Goal: Task Accomplishment & Management: Manage account settings

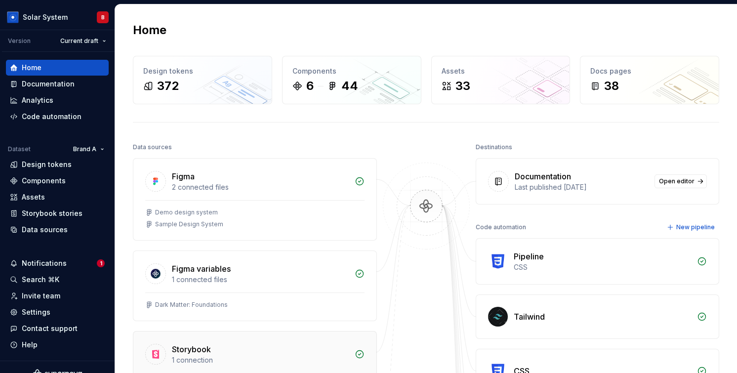
click at [141, 341] on div "Storybook 1 connection" at bounding box center [254, 353] width 243 height 42
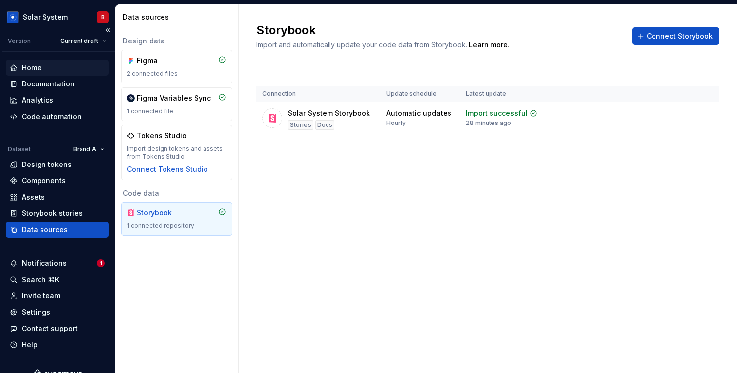
click at [53, 67] on div "Home" at bounding box center [57, 68] width 95 height 10
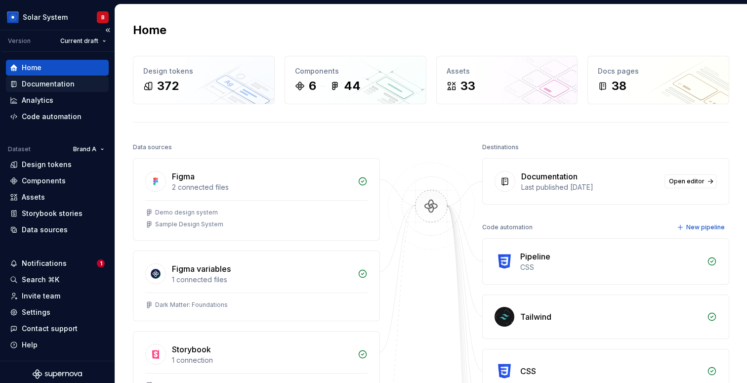
click at [63, 84] on div "Documentation" at bounding box center [48, 84] width 53 height 10
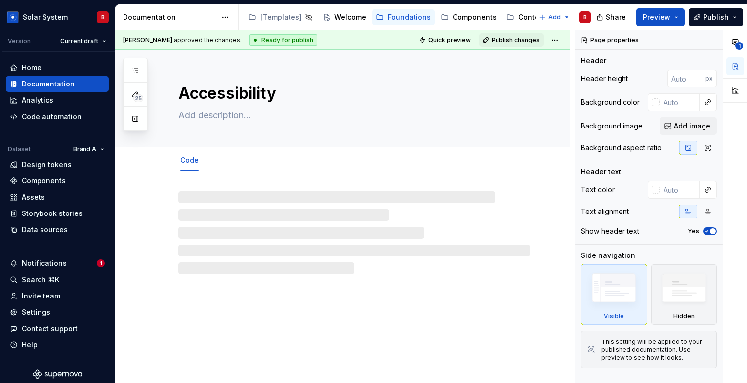
type textarea "*"
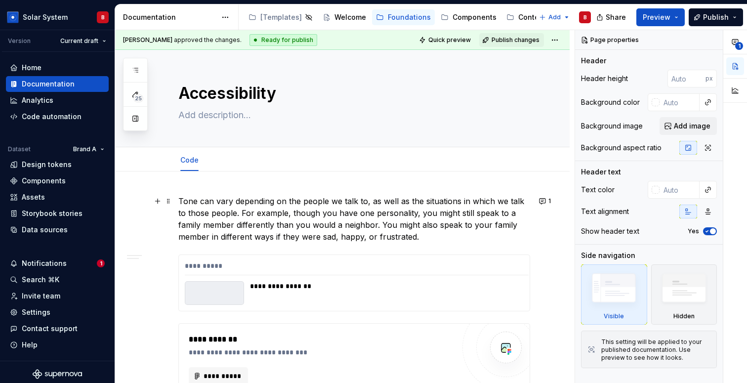
click at [390, 239] on p "Tone can vary depending on the people we talk to, as well as the situations in …" at bounding box center [354, 218] width 352 height 47
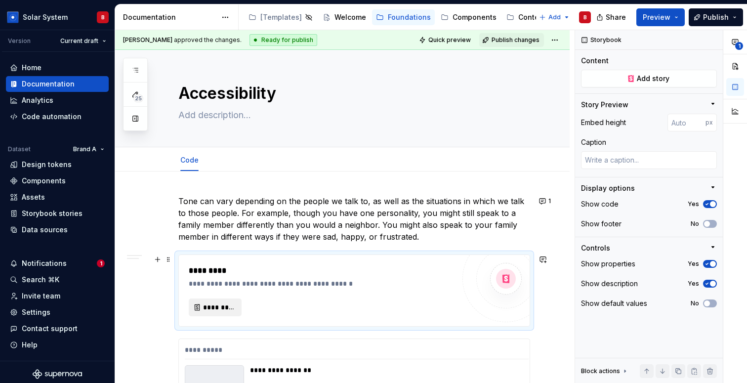
click at [231, 305] on span "*********" at bounding box center [219, 307] width 32 height 10
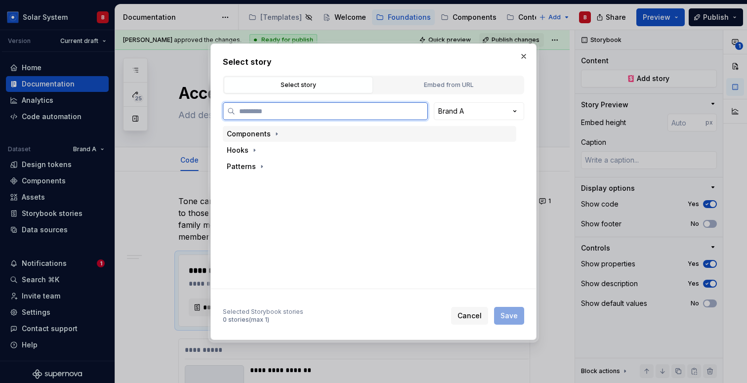
click at [266, 130] on div "Components" at bounding box center [249, 134] width 44 height 10
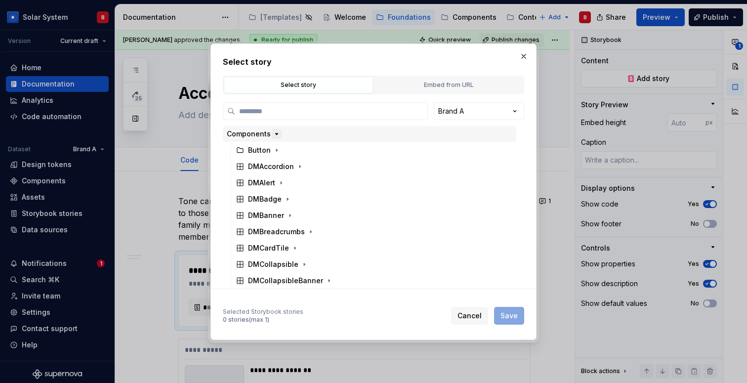
click at [278, 130] on icon "button" at bounding box center [277, 134] width 8 height 8
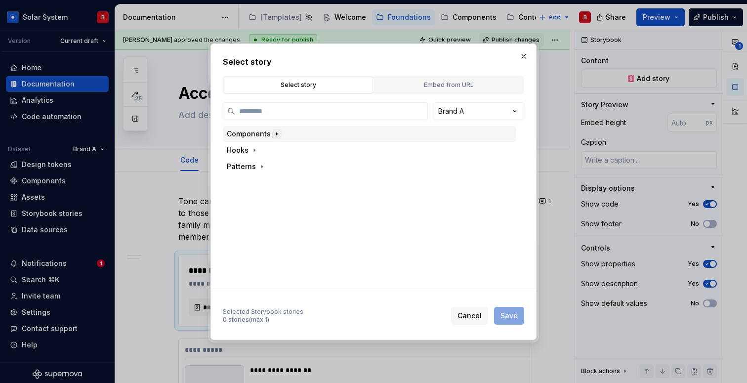
click at [278, 130] on icon "button" at bounding box center [277, 134] width 8 height 8
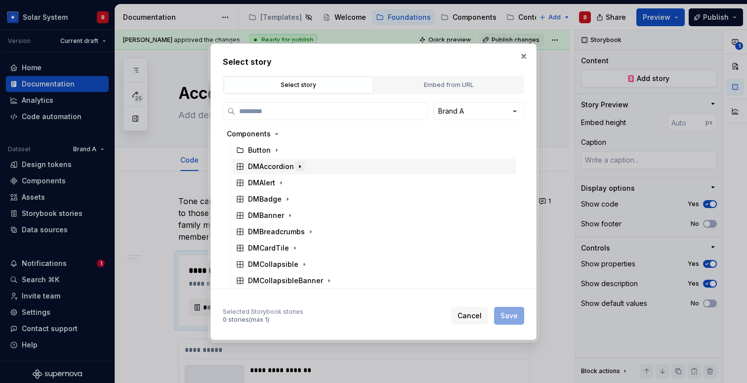
click at [300, 167] on icon "button" at bounding box center [300, 167] width 8 height 8
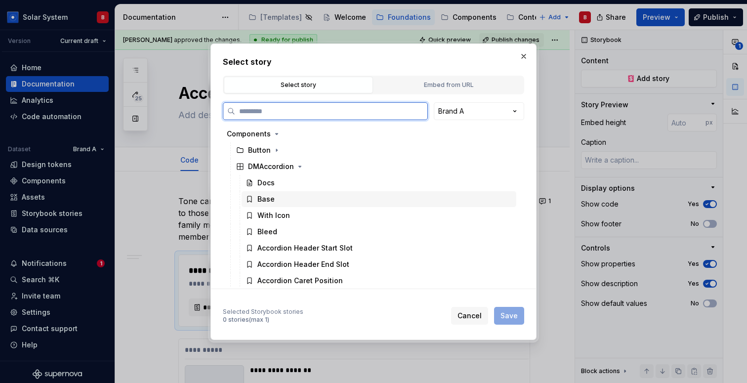
click at [295, 196] on div "Base" at bounding box center [379, 199] width 275 height 16
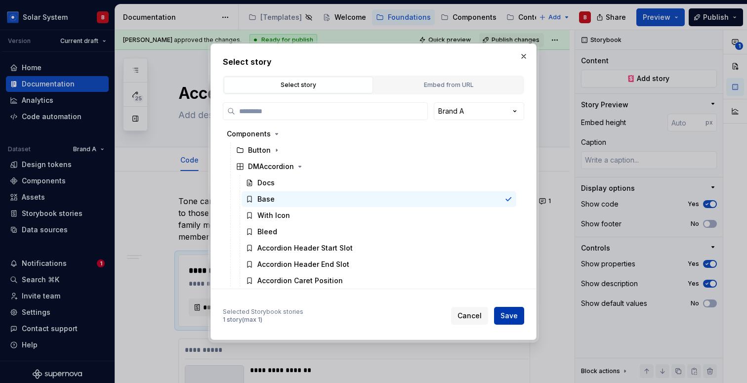
click at [513, 314] on span "Save" at bounding box center [509, 316] width 17 height 10
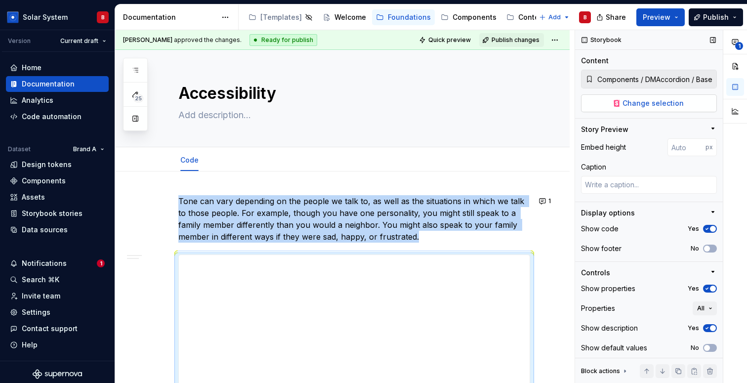
click at [634, 105] on span "Change selection" at bounding box center [653, 103] width 61 height 10
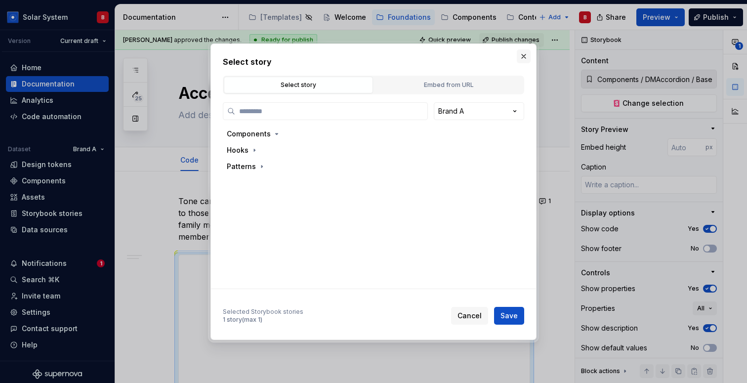
click at [524, 56] on button "button" at bounding box center [524, 56] width 14 height 14
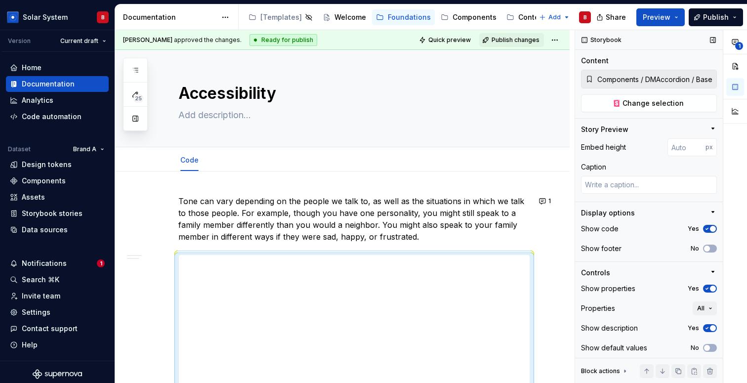
click at [704, 82] on input "Components / DMAccordion / Base" at bounding box center [655, 79] width 123 height 18
click at [650, 107] on span "Change selection" at bounding box center [653, 103] width 61 height 10
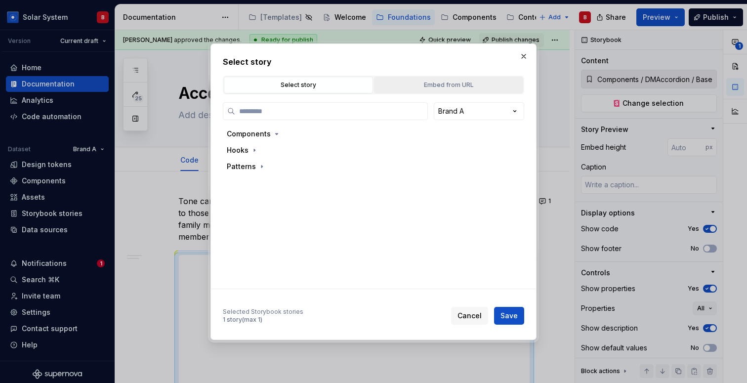
click at [453, 86] on div "Embed from URL" at bounding box center [449, 85] width 142 height 10
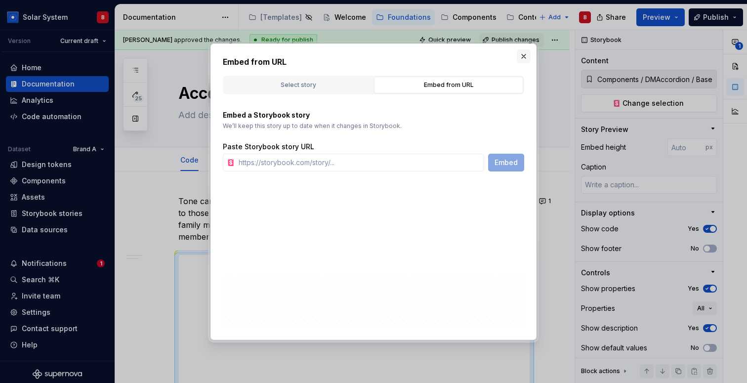
click at [520, 52] on button "button" at bounding box center [524, 56] width 14 height 14
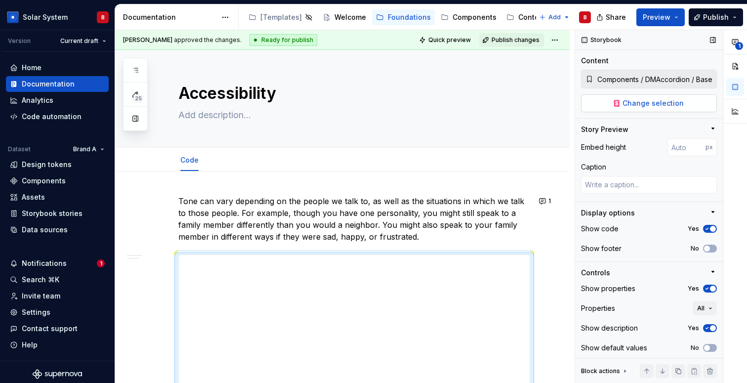
click at [637, 99] on span "Change selection" at bounding box center [653, 103] width 61 height 10
type textarea "*"
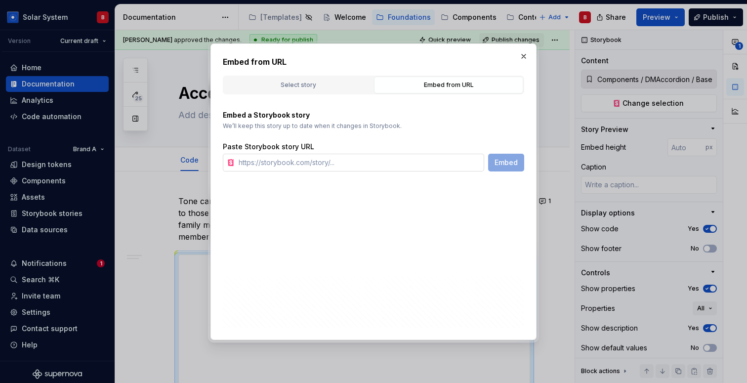
click at [360, 166] on input "text" at bounding box center [360, 163] width 250 height 18
type input "https://darkmatter-supernovaio.vercel.app/?path=/story/dm_components-dmaccordio…"
click at [516, 162] on span "Embed" at bounding box center [506, 163] width 23 height 10
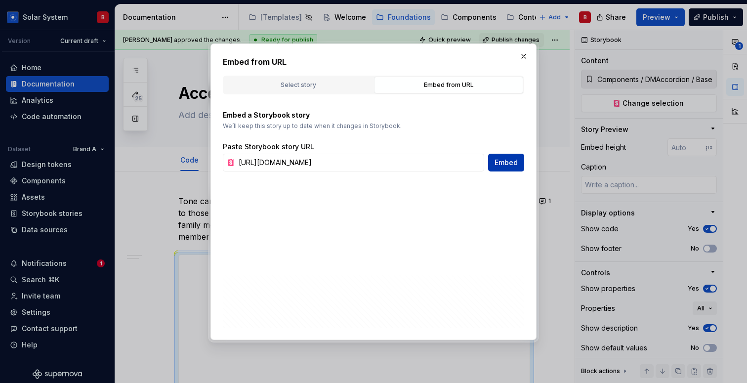
type textarea "*"
type input "https://darkmatter-supernovaio.vercel.app/?path=/story/dm_components-dmaccordio…"
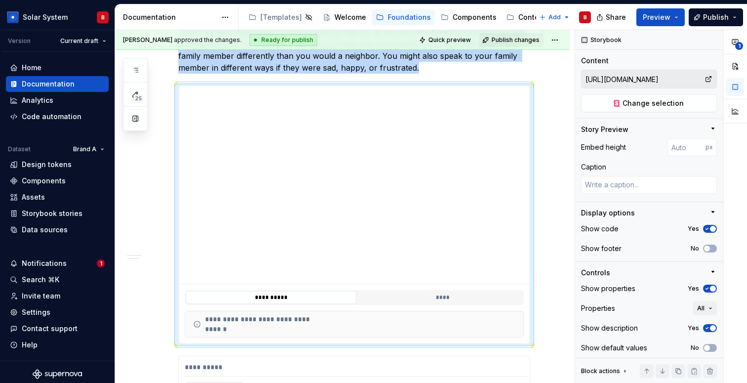
click at [458, 65] on p "Tone can vary depending on the people we talk to, as well as the situations in …" at bounding box center [354, 49] width 352 height 47
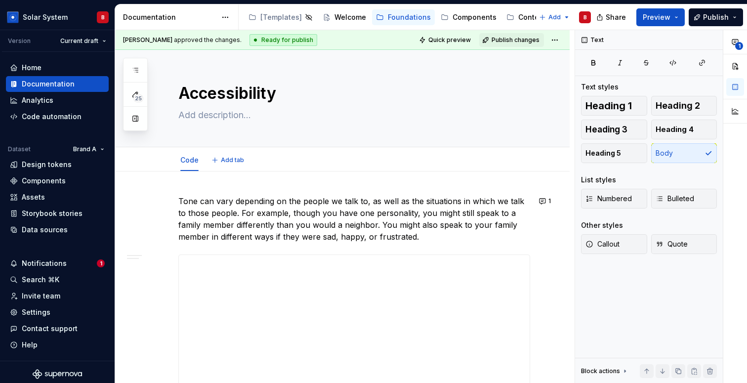
type textarea "*"
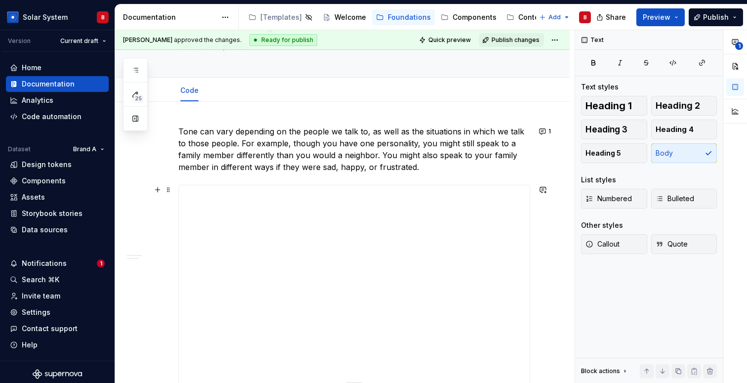
scroll to position [74, 0]
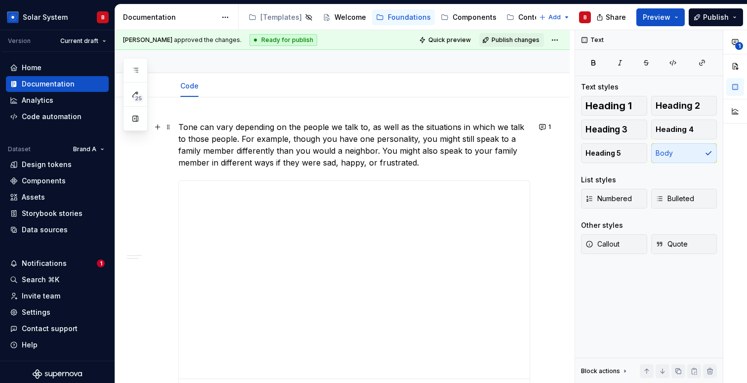
click at [397, 166] on p "Tone can vary depending on the people we talk to, as well as the situations in …" at bounding box center [354, 144] width 352 height 47
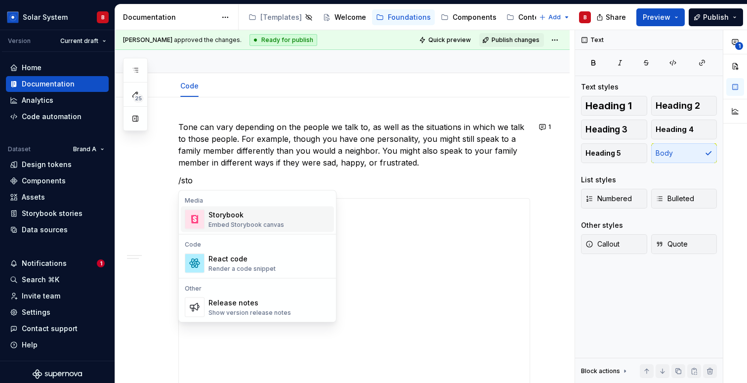
click at [296, 218] on div "Storybook Embed Storybook canvas" at bounding box center [270, 220] width 122 height 20
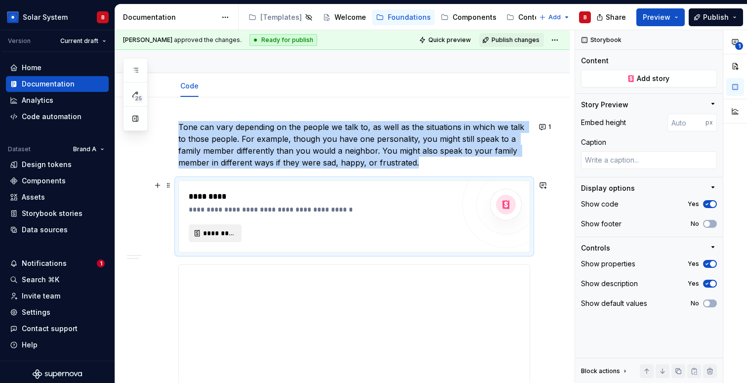
click at [212, 229] on span "*********" at bounding box center [219, 233] width 32 height 10
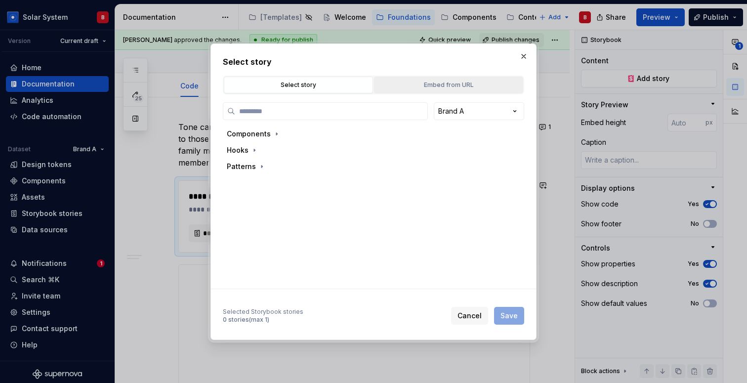
type textarea "*"
click at [448, 87] on div "Embed from URL" at bounding box center [449, 85] width 142 height 10
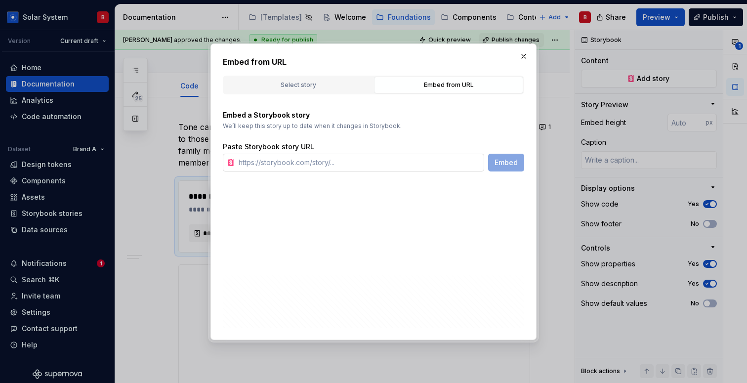
click at [386, 158] on input "text" at bounding box center [360, 163] width 250 height 18
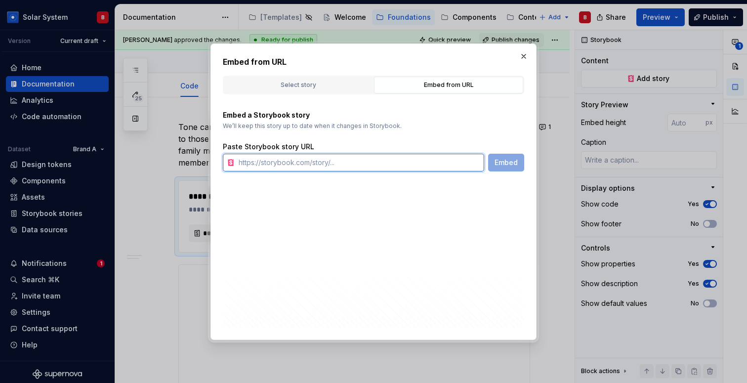
paste input "[URL][DOMAIN_NAME]"
type input "[URL][DOMAIN_NAME]"
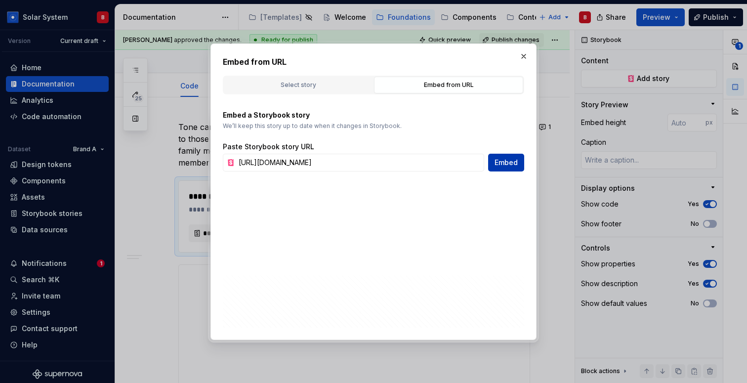
scroll to position [0, 0]
click at [507, 161] on span "Embed" at bounding box center [506, 163] width 23 height 10
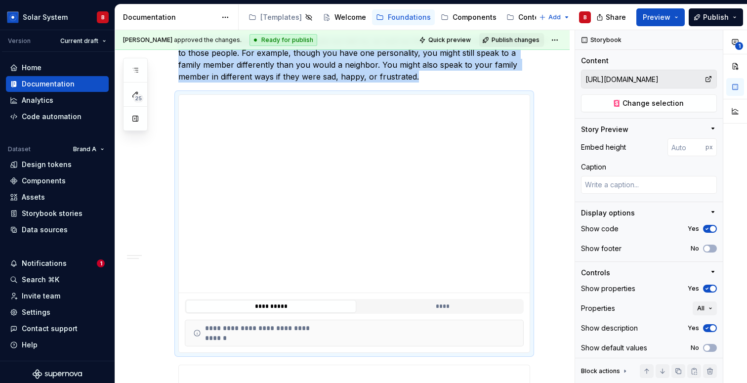
scroll to position [169, 0]
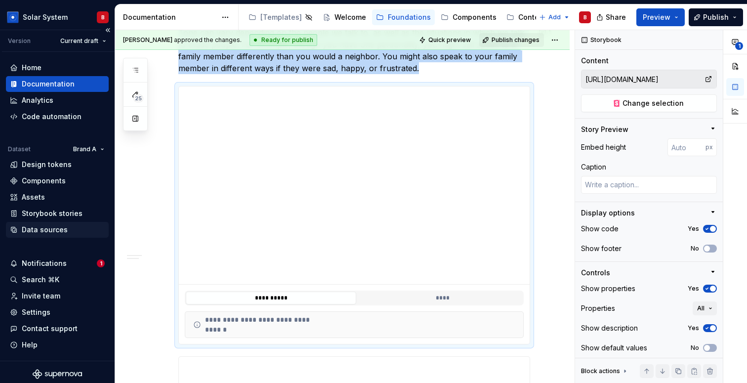
click at [60, 234] on div "Data sources" at bounding box center [45, 230] width 46 height 10
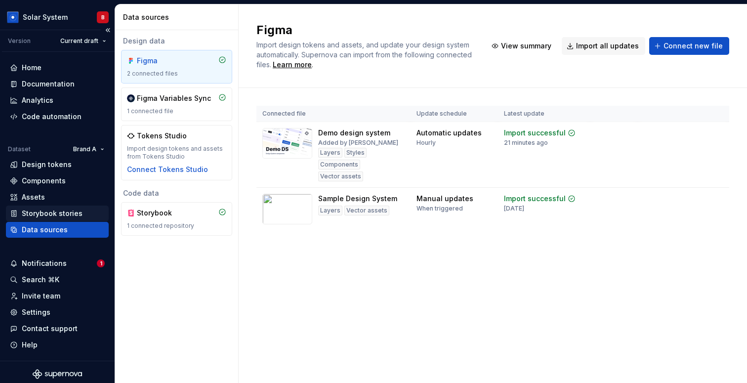
click at [60, 209] on div "Storybook stories" at bounding box center [52, 214] width 61 height 10
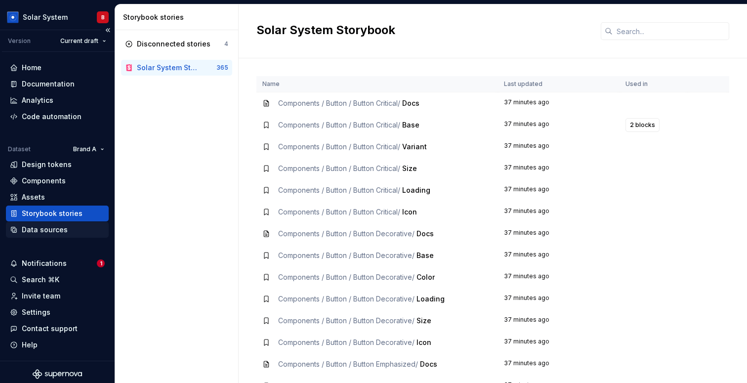
click at [60, 232] on div "Data sources" at bounding box center [45, 230] width 46 height 10
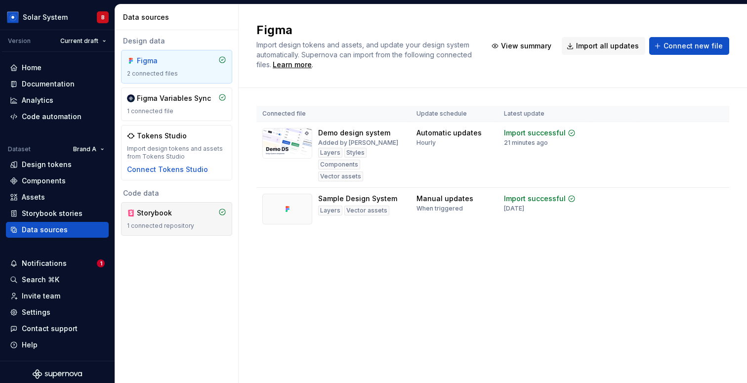
click at [150, 220] on div "Storybook 1 connected repository" at bounding box center [176, 219] width 99 height 22
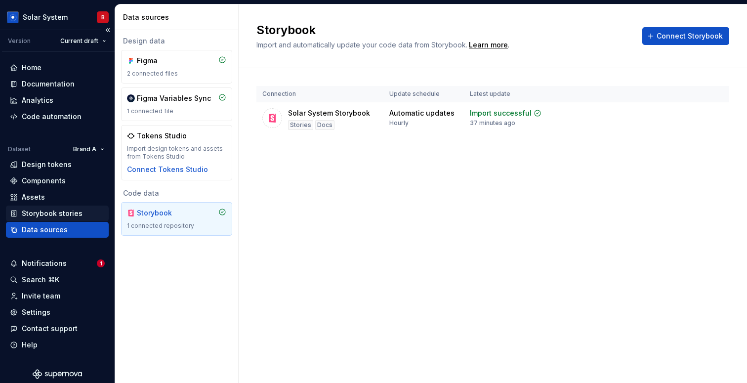
click at [83, 219] on div "Storybook stories" at bounding box center [57, 214] width 103 height 16
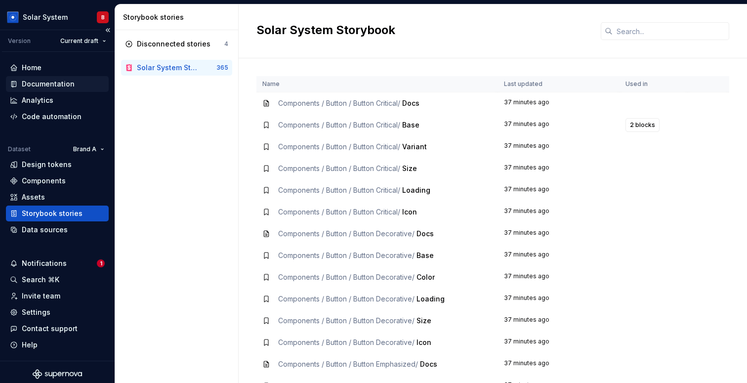
click at [71, 79] on div "Documentation" at bounding box center [48, 84] width 53 height 10
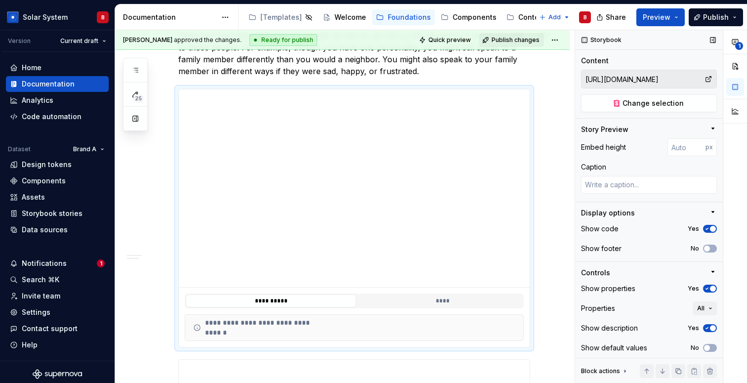
scroll to position [3, 0]
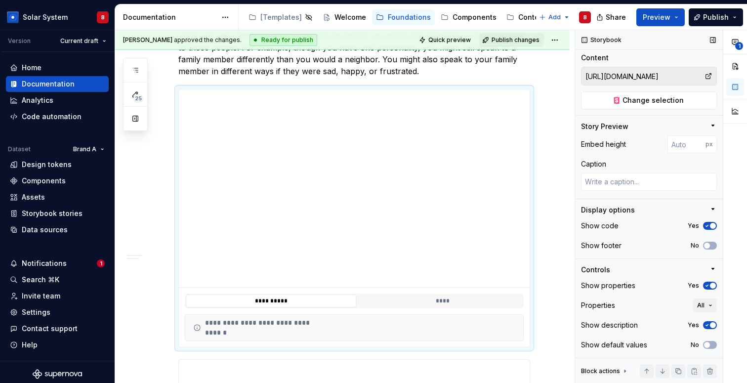
click at [709, 77] on icon at bounding box center [709, 76] width 8 height 8
click at [709, 76] on icon at bounding box center [708, 76] width 5 height 5
click at [672, 78] on input "[URL][DOMAIN_NAME]" at bounding box center [643, 76] width 123 height 18
click at [690, 105] on button "Change selection" at bounding box center [649, 100] width 136 height 18
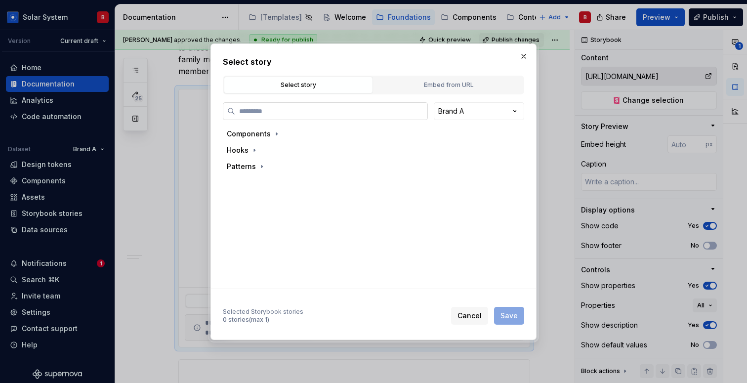
type textarea "*"
click at [443, 91] on button "Embed from URL" at bounding box center [448, 85] width 149 height 17
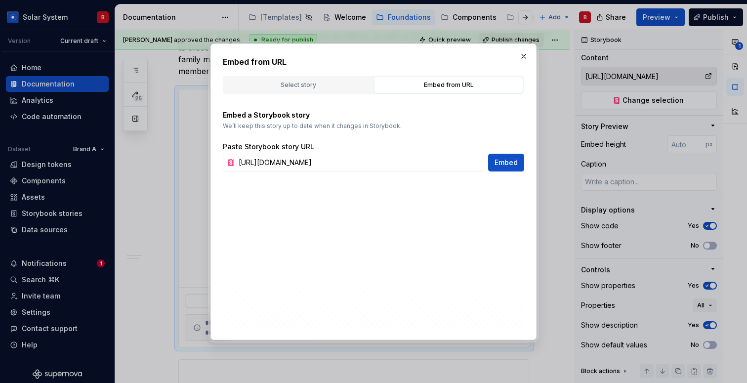
scroll to position [166, 0]
type textarea "*"
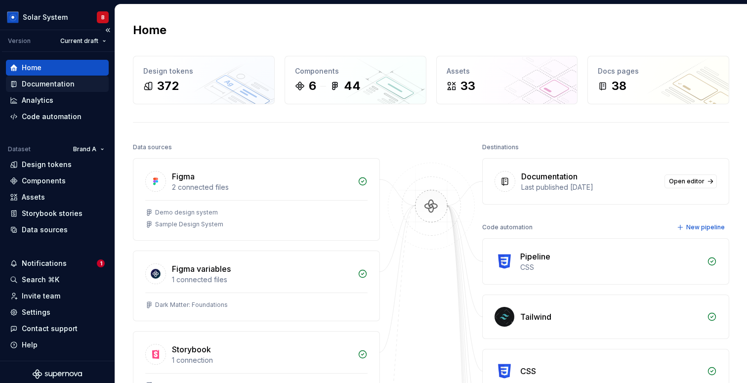
click at [59, 87] on div "Documentation" at bounding box center [48, 84] width 53 height 10
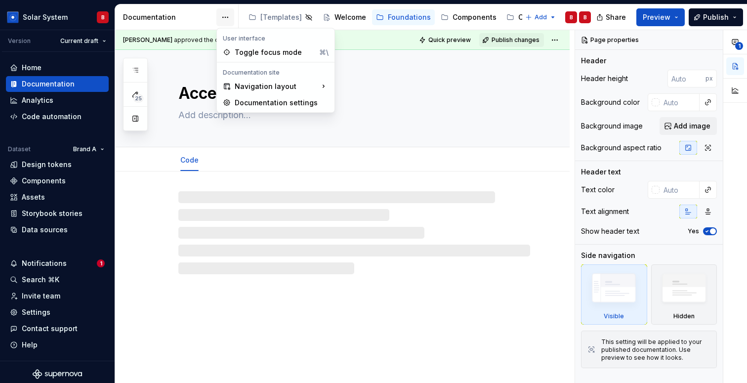
click at [219, 21] on html "Solar System B Version Current draft Home Documentation Analytics Code automati…" at bounding box center [373, 191] width 747 height 383
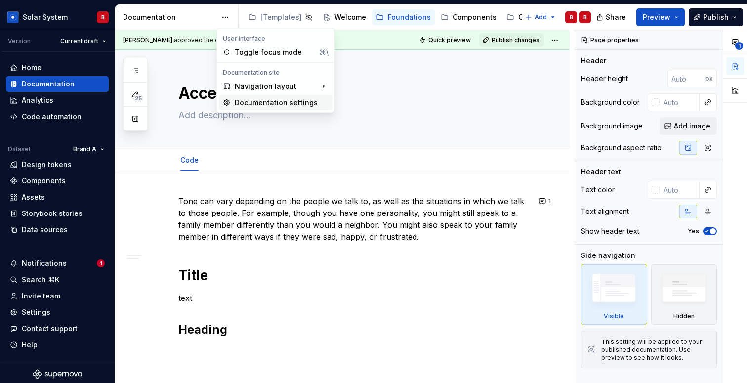
click at [242, 102] on div "Documentation settings" at bounding box center [282, 103] width 94 height 10
type textarea "*"
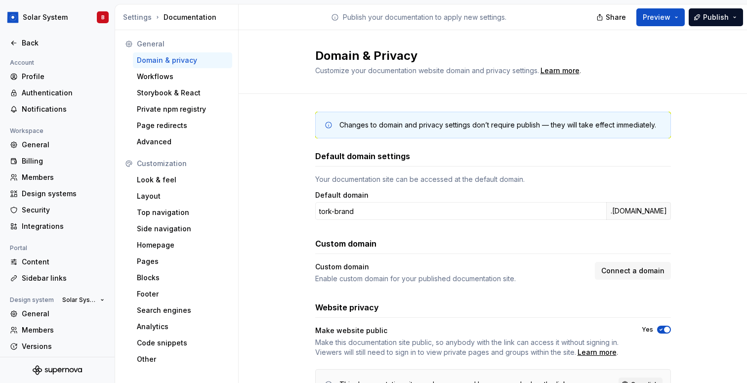
scroll to position [50, 0]
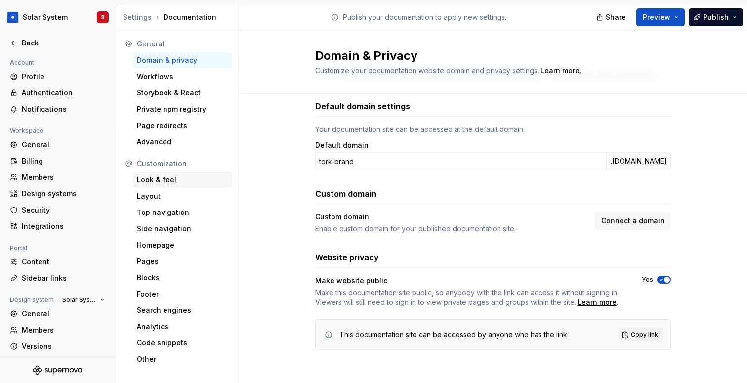
click at [173, 182] on div "Look & feel" at bounding box center [182, 180] width 91 height 10
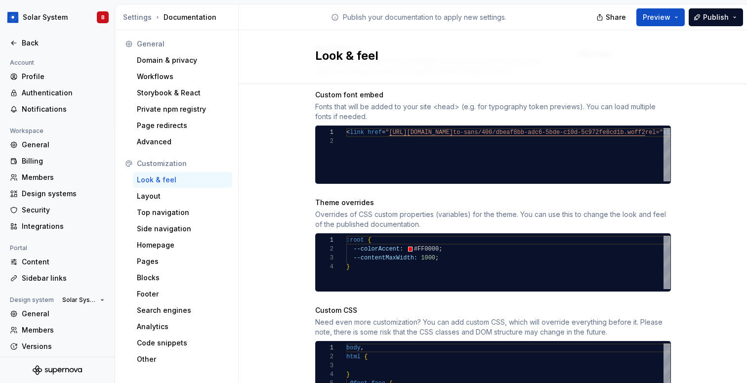
scroll to position [462, 0]
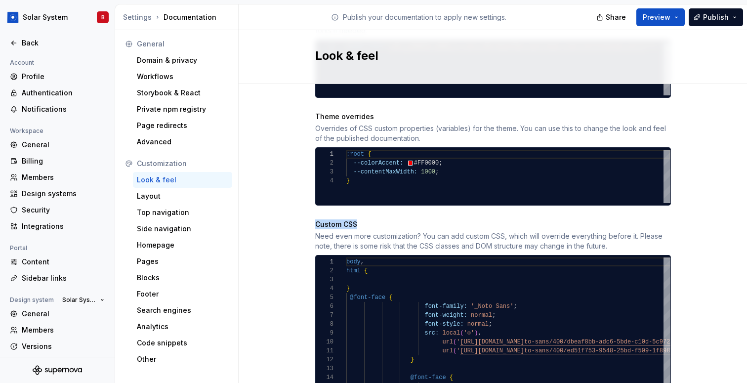
drag, startPoint x: 313, startPoint y: 213, endPoint x: 372, endPoint y: 213, distance: 58.3
click at [372, 213] on div "Site logo A company logo that will be displayed on all pages on your documentat…" at bounding box center [493, 97] width 509 height 951
copy div "Custom CSS"
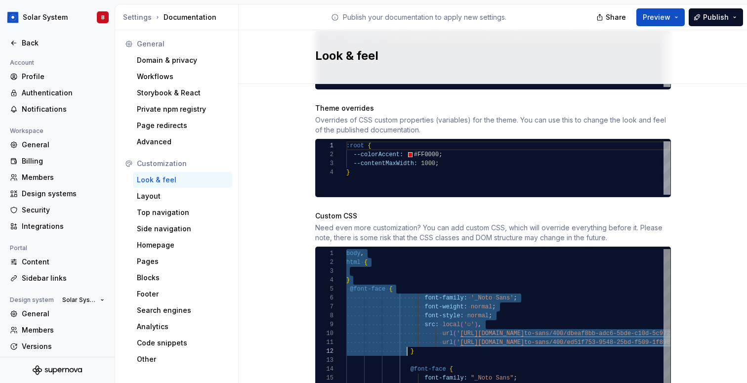
scroll to position [0, 79]
drag, startPoint x: 347, startPoint y: 243, endPoint x: 433, endPoint y: 402, distance: 180.7
click at [433, 382] on div "body , html { } @font-face { font-family: '_Noto Sans' ; font-weight: normal ; …" at bounding box center [633, 390] width 574 height 282
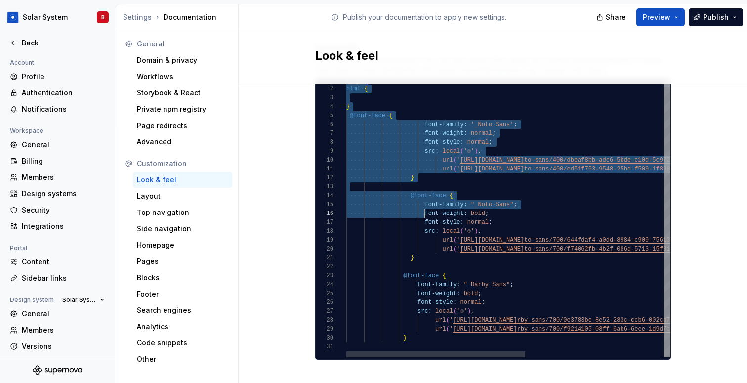
scroll to position [62, 61]
click at [426, 331] on div "body , html { } @font-face { font-family: '_Noto Sans' ; font-weight: normal ; …" at bounding box center [633, 217] width 574 height 282
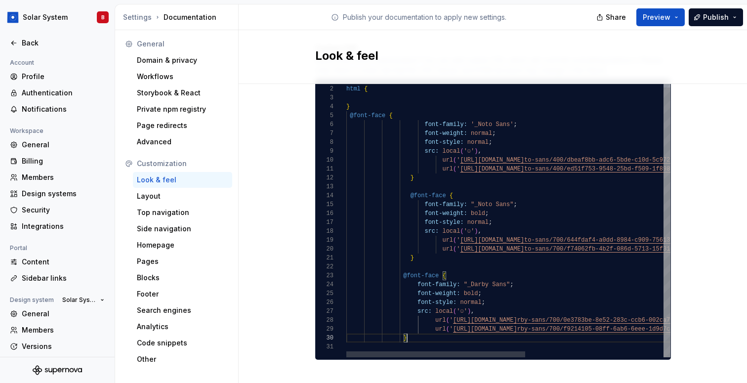
scroll to position [0, 50]
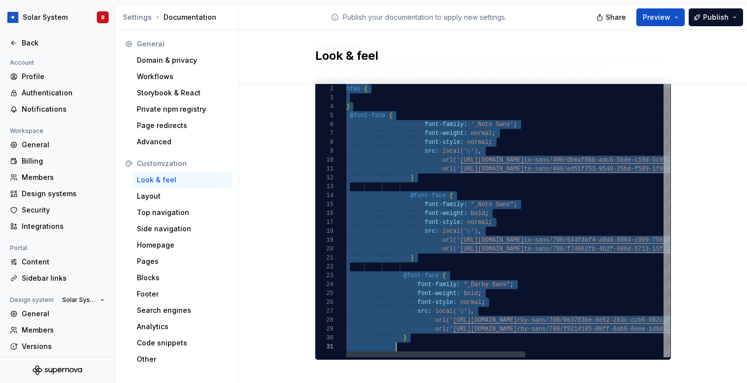
click at [641, 98] on div "body , html { } @font-face { font-family: '_Noto Sans' ; font-weight: normal ; …" at bounding box center [633, 217] width 574 height 282
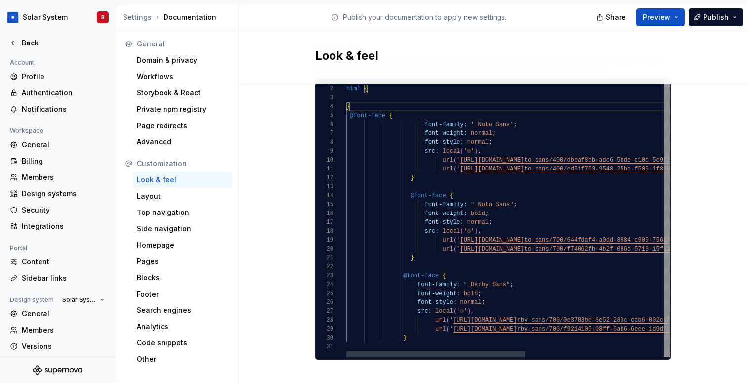
type textarea "**********"
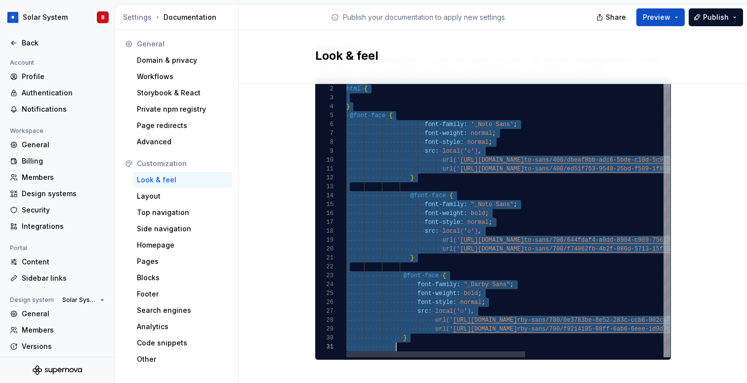
scroll to position [0, 50]
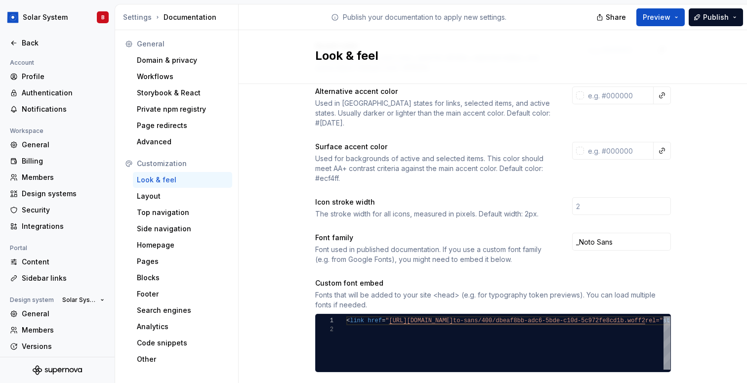
scroll to position [197, 0]
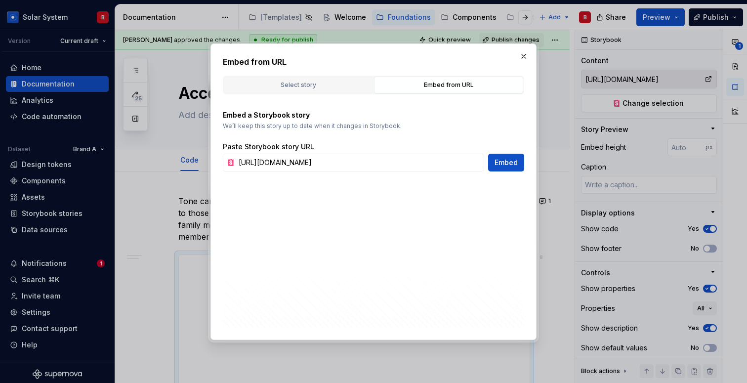
scroll to position [3, 0]
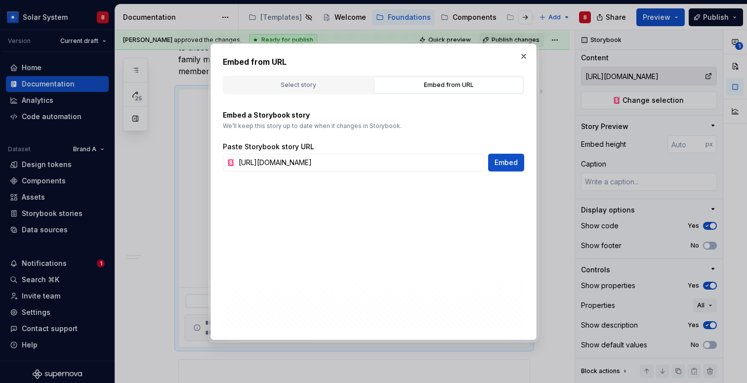
type textarea "*"
